Goal: Task Accomplishment & Management: Manage account settings

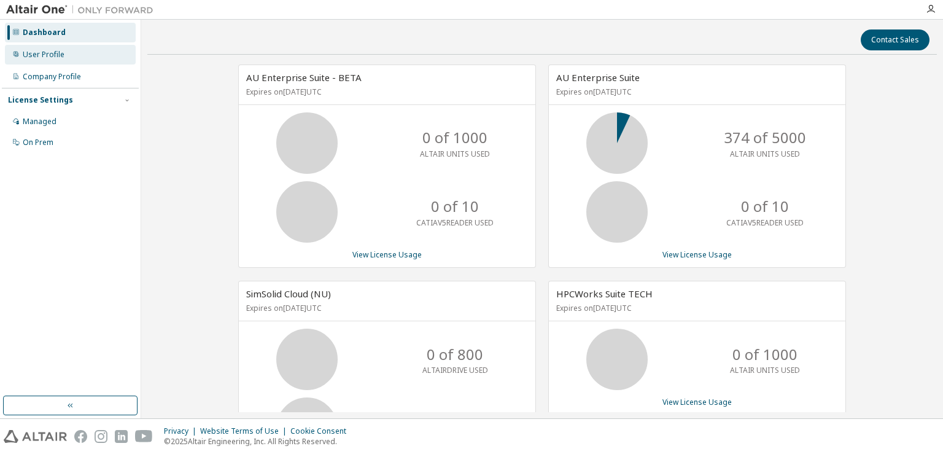
click at [48, 55] on div "User Profile" at bounding box center [44, 55] width 42 height 10
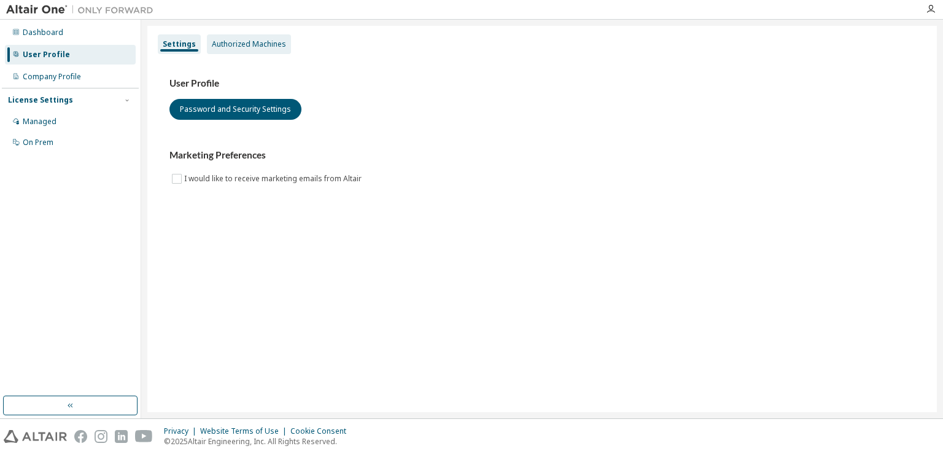
click at [244, 48] on div "Authorized Machines" at bounding box center [249, 44] width 74 height 10
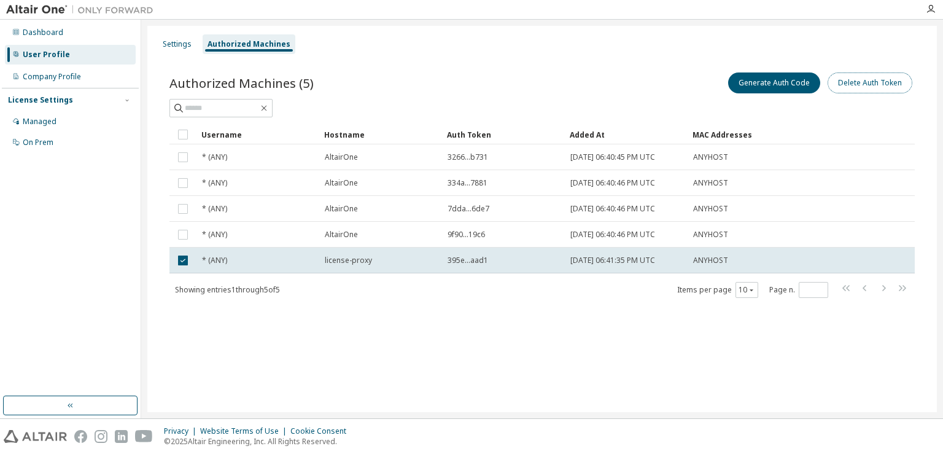
click at [862, 80] on button "Delete Auth Token" at bounding box center [869, 82] width 85 height 21
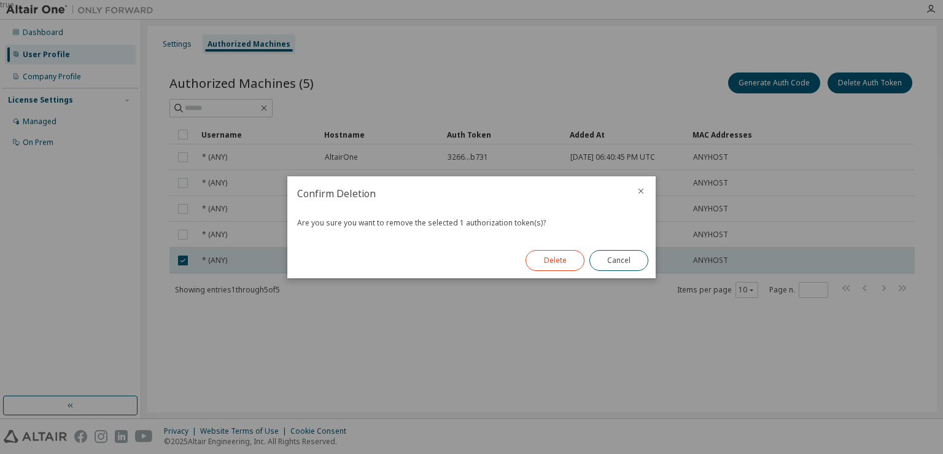
click at [565, 263] on button "Delete" at bounding box center [554, 260] width 59 height 21
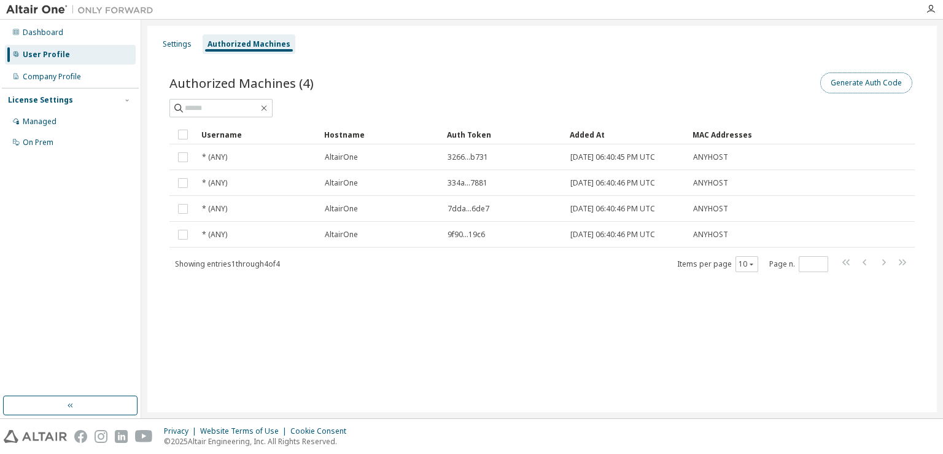
click at [857, 85] on button "Generate Auth Code" at bounding box center [866, 82] width 92 height 21
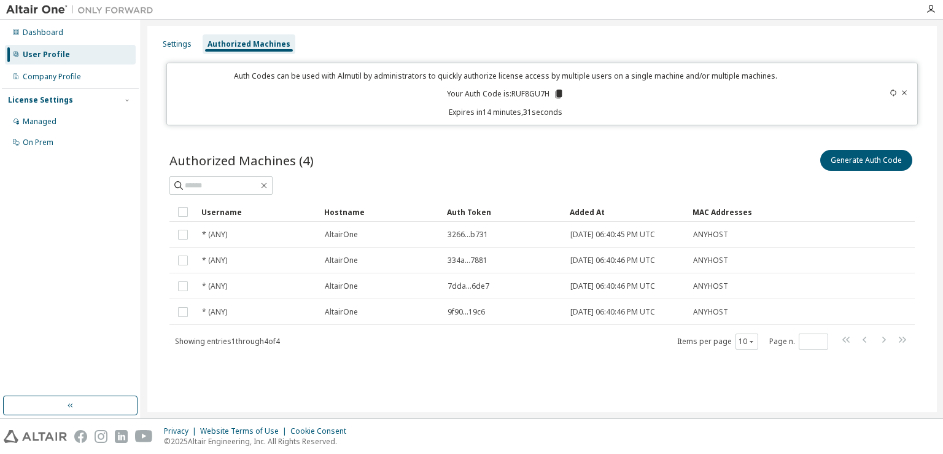
click at [562, 95] on icon at bounding box center [558, 94] width 7 height 9
click at [559, 93] on icon at bounding box center [558, 94] width 7 height 9
